Goal: Task Accomplishment & Management: Use online tool/utility

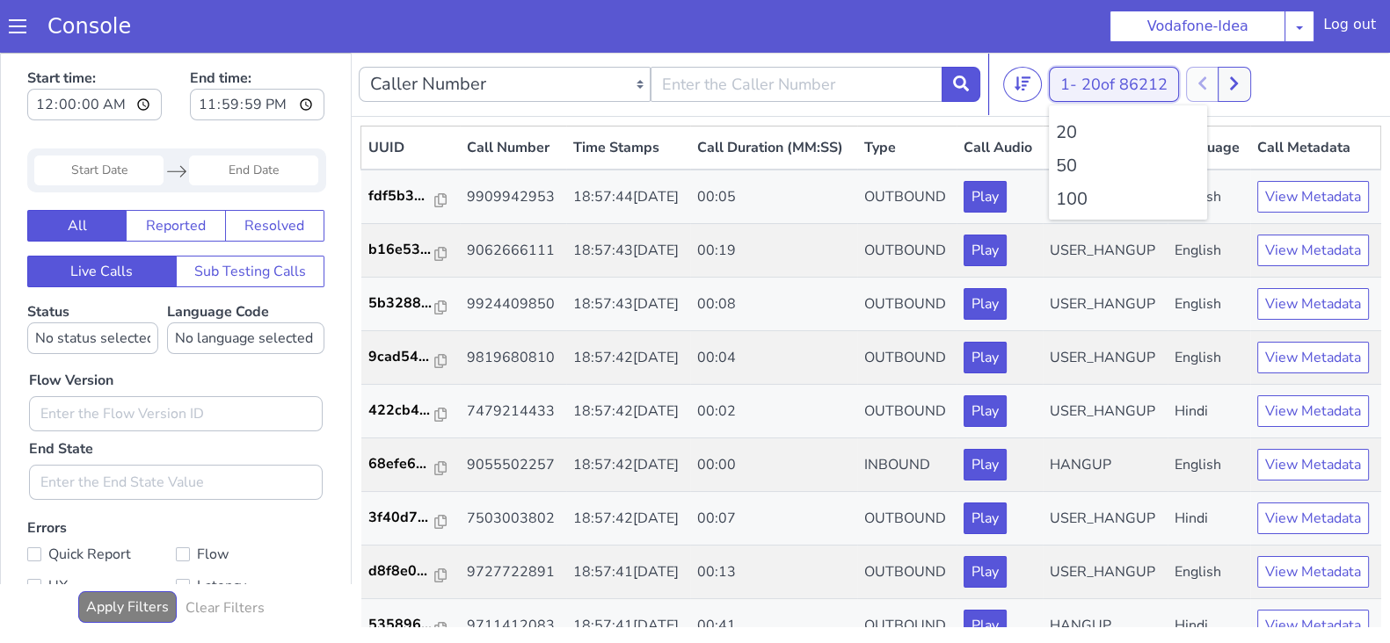
click at [1065, 75] on button "1 - 20 of 86212" at bounding box center [1114, 84] width 130 height 35
click at [1066, 208] on li "100" at bounding box center [1128, 199] width 144 height 26
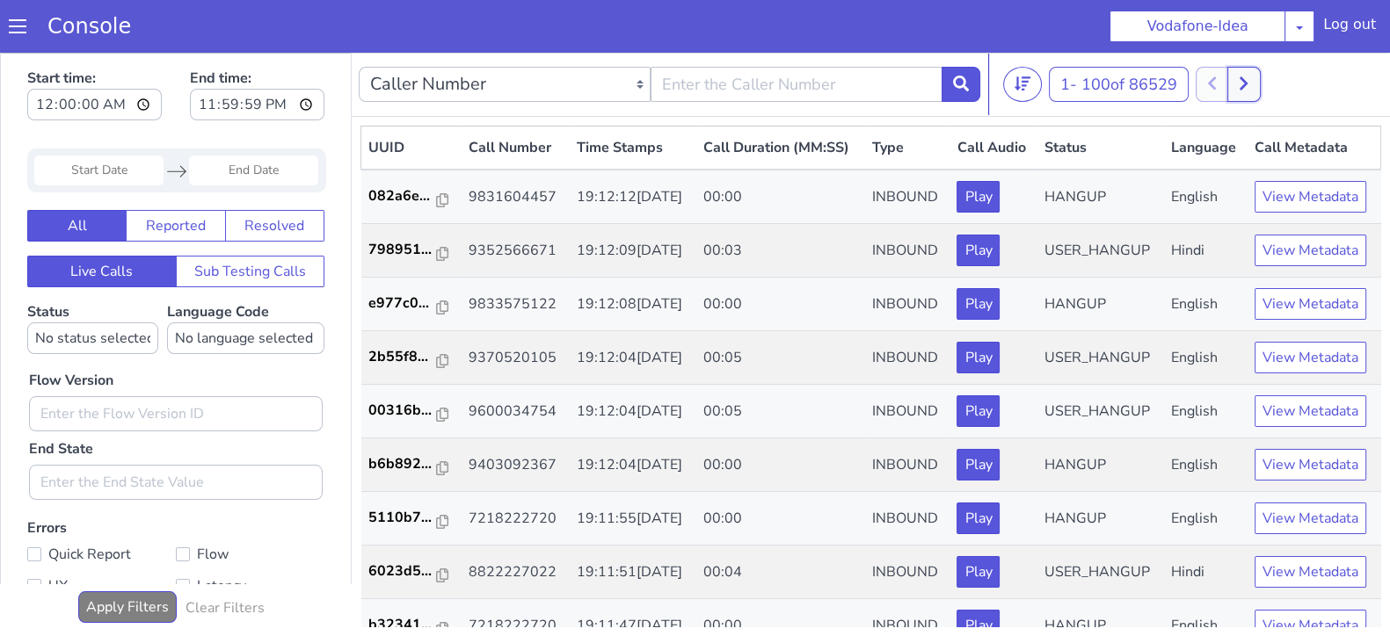
click at [1260, 89] on button at bounding box center [1243, 84] width 33 height 35
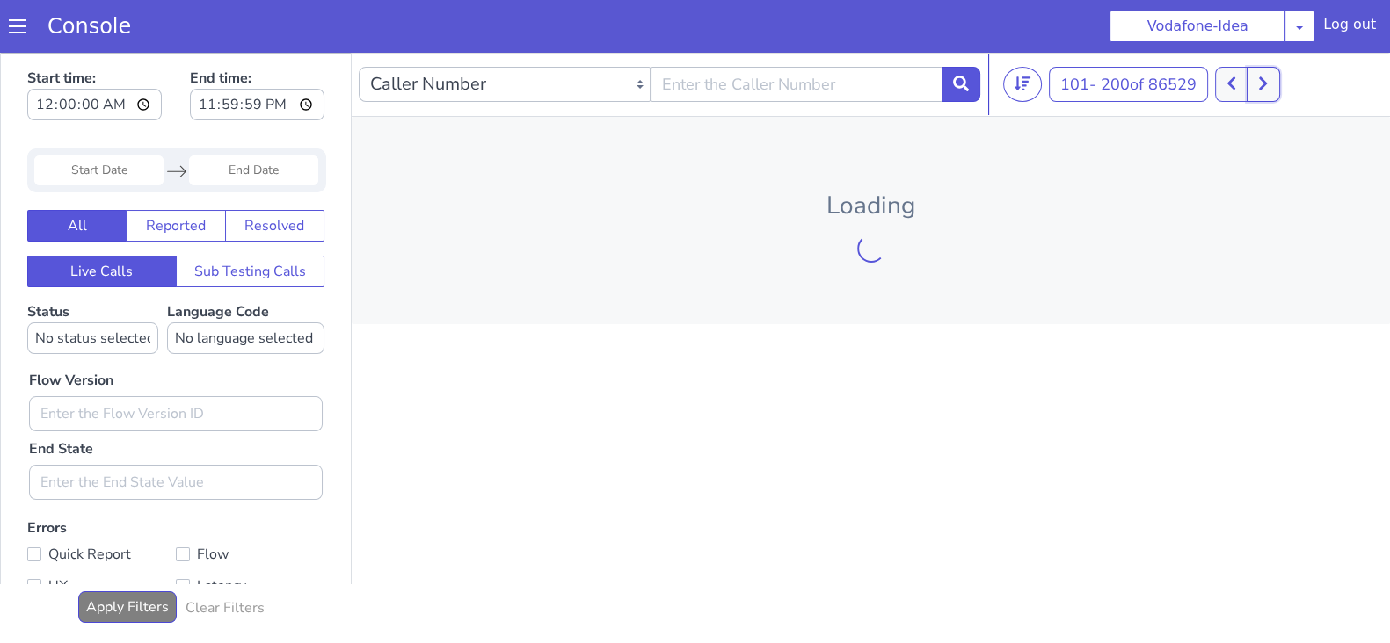
click at [1255, 88] on button at bounding box center [1262, 84] width 33 height 35
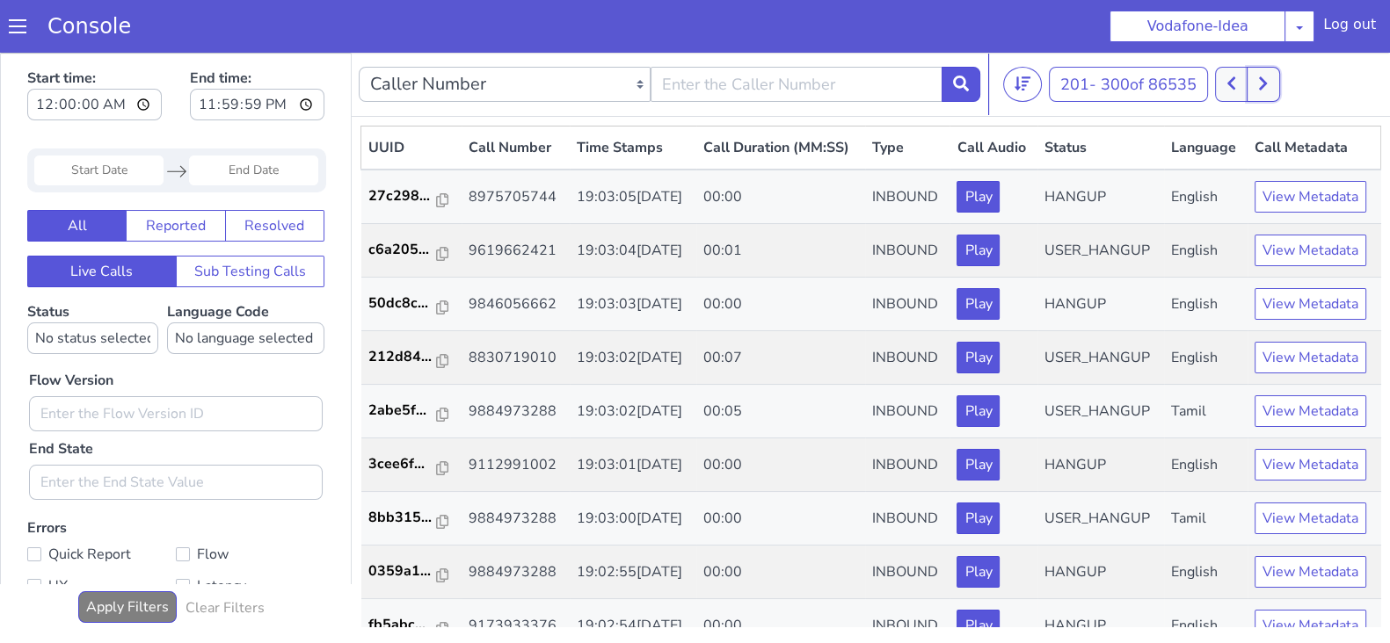
click at [1255, 88] on button at bounding box center [1262, 84] width 33 height 35
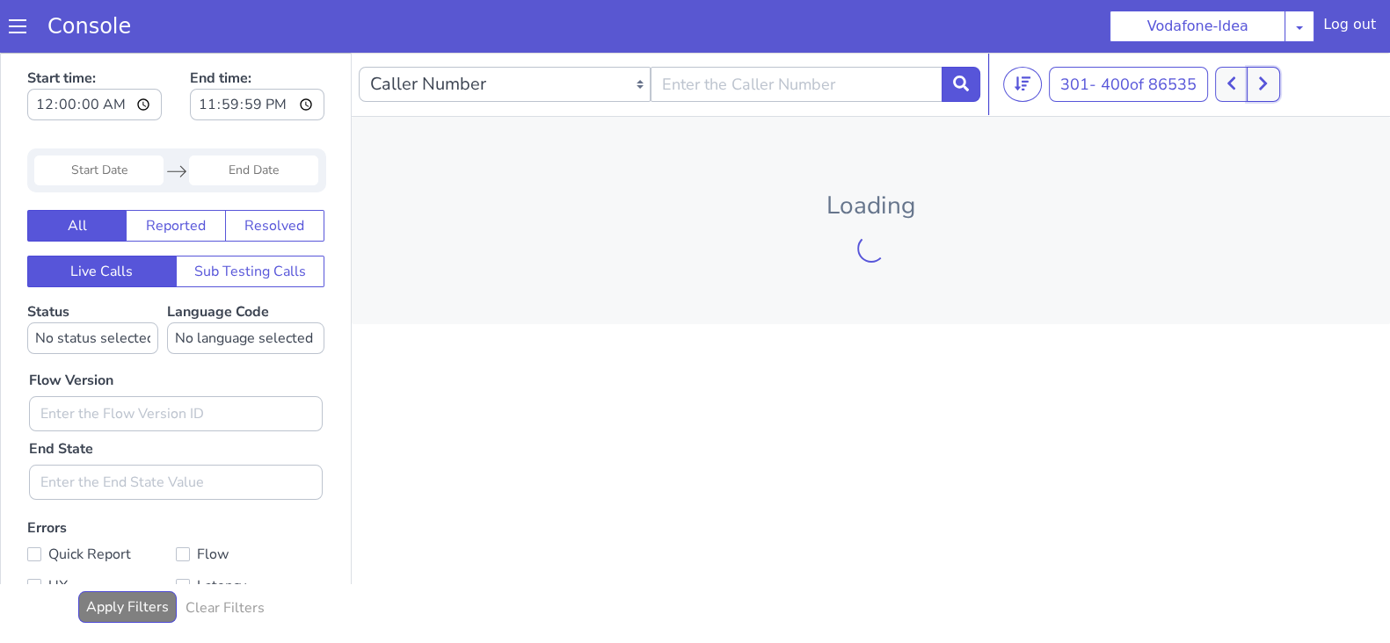
click at [1255, 88] on button at bounding box center [1262, 84] width 33 height 35
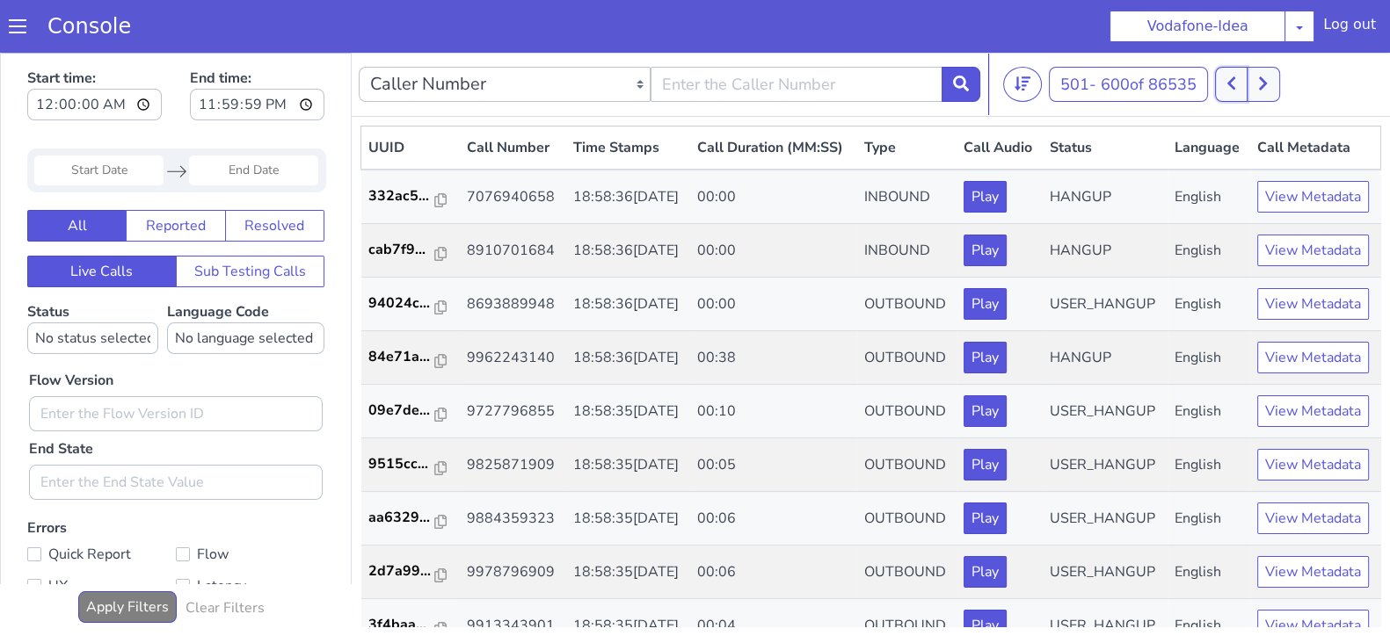
click at [1227, 74] on button at bounding box center [1231, 84] width 33 height 35
click at [1239, 77] on button at bounding box center [1231, 84] width 33 height 35
click at [1241, 83] on button at bounding box center [1231, 84] width 33 height 35
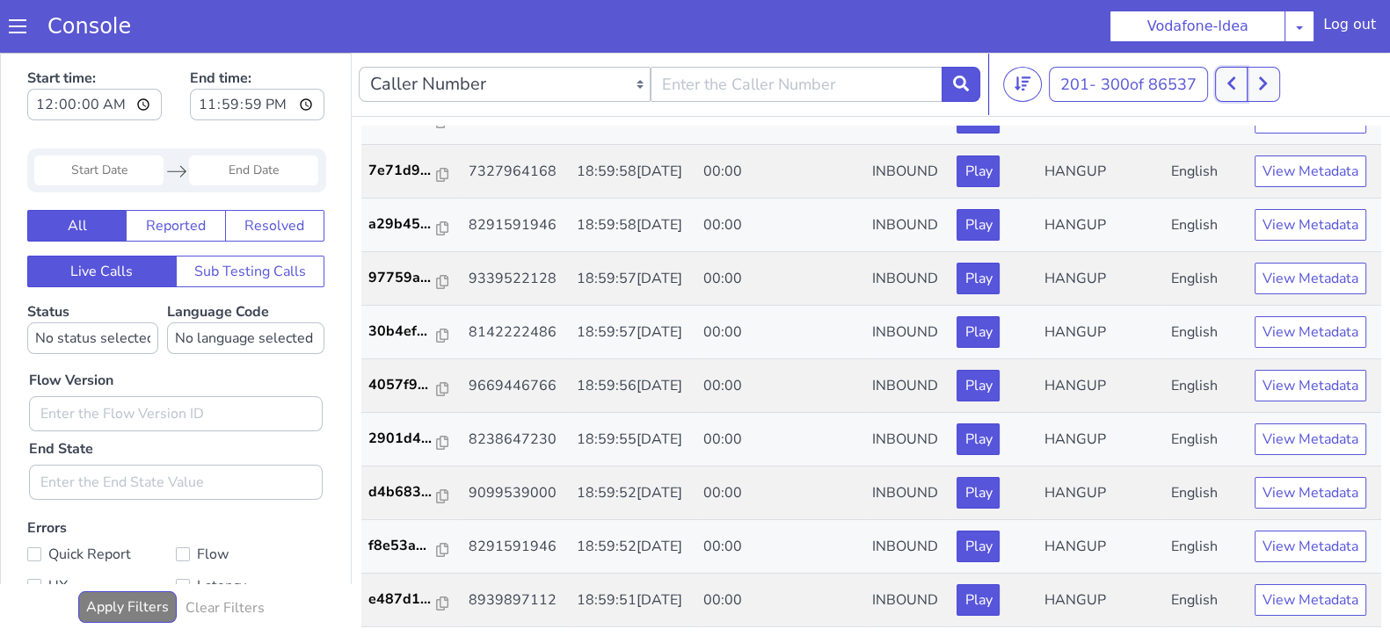
scroll to position [4, 0]
